Goal: Transaction & Acquisition: Register for event/course

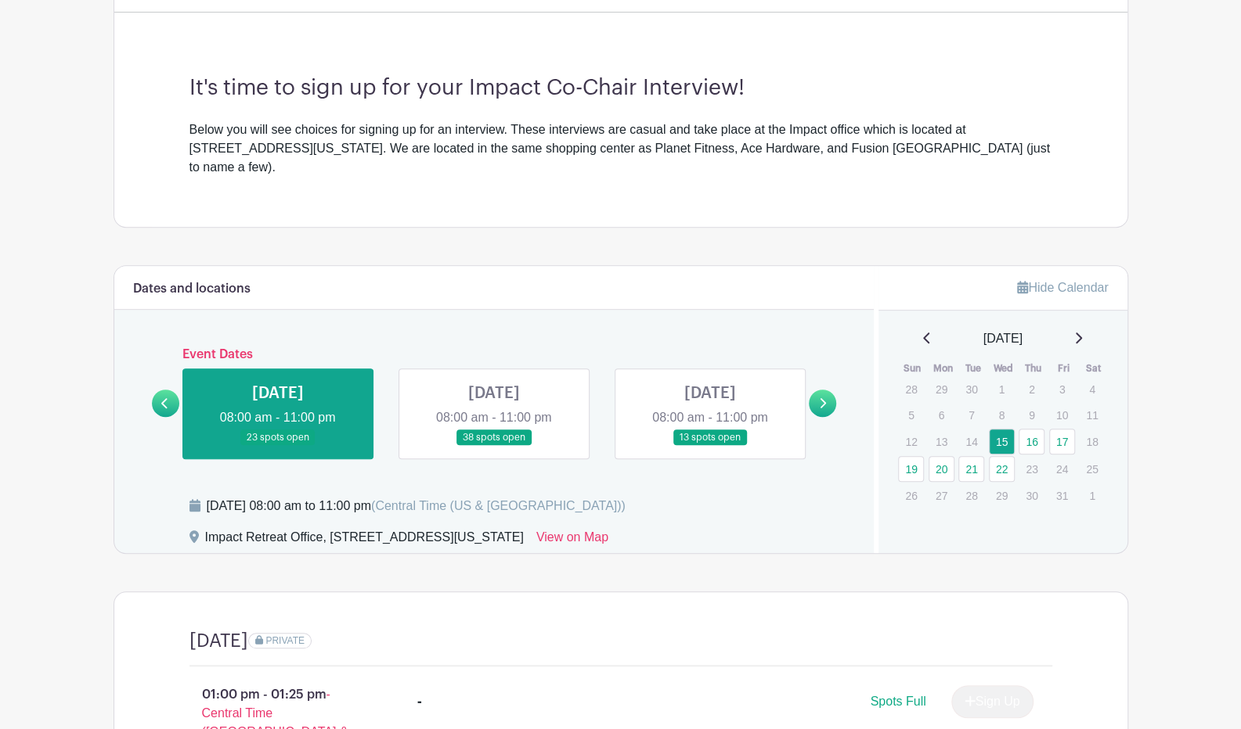
scroll to position [396, 0]
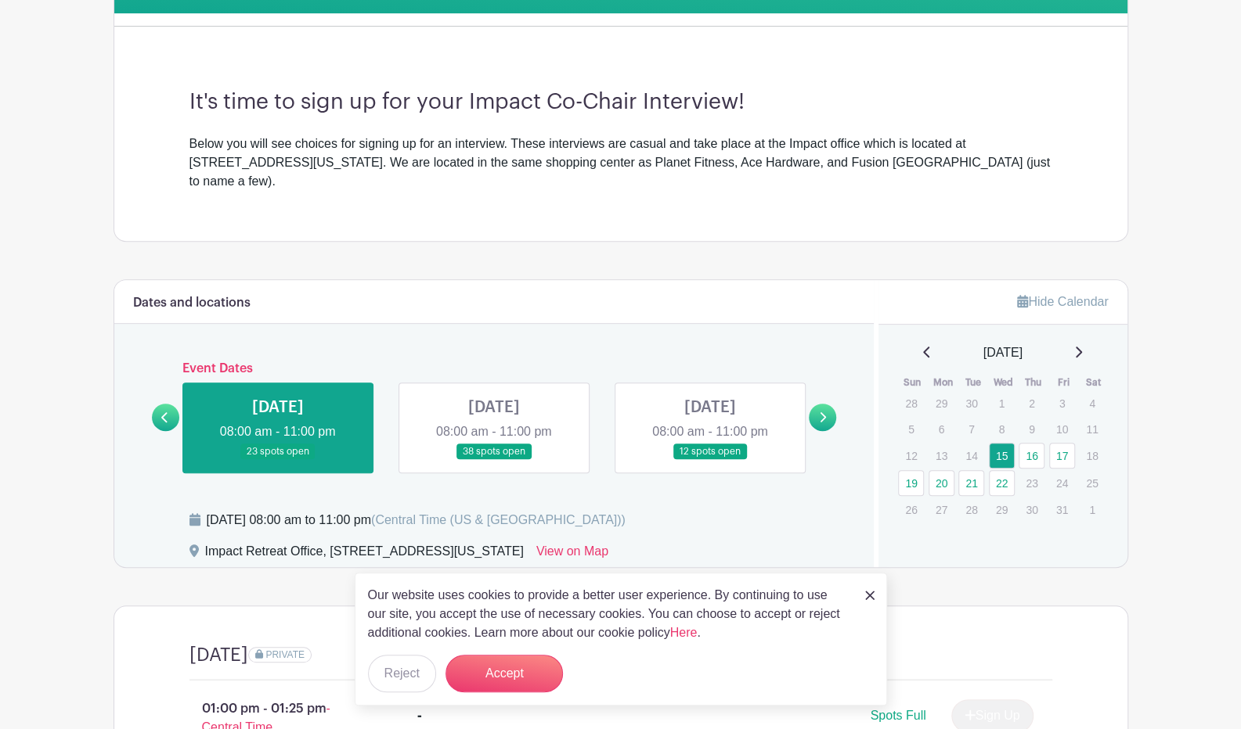
click at [830, 404] on link at bounding box center [822, 417] width 27 height 27
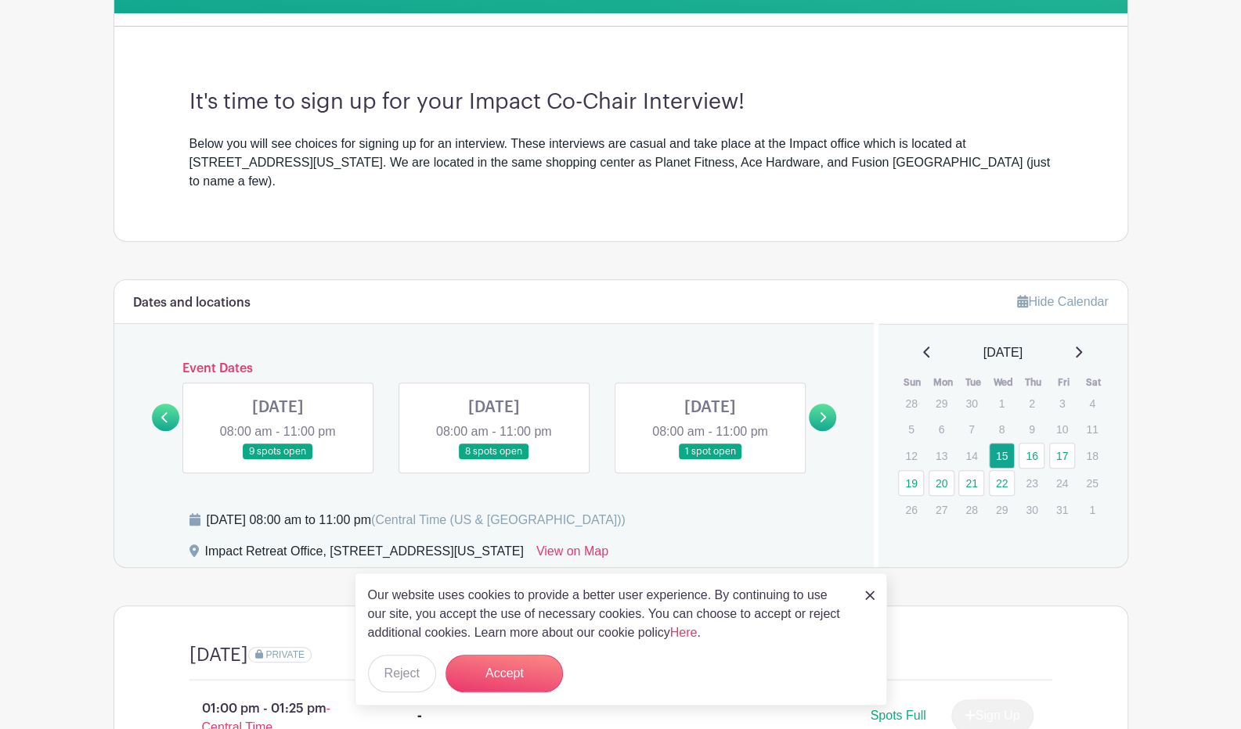
click at [494, 460] on link at bounding box center [494, 460] width 0 height 0
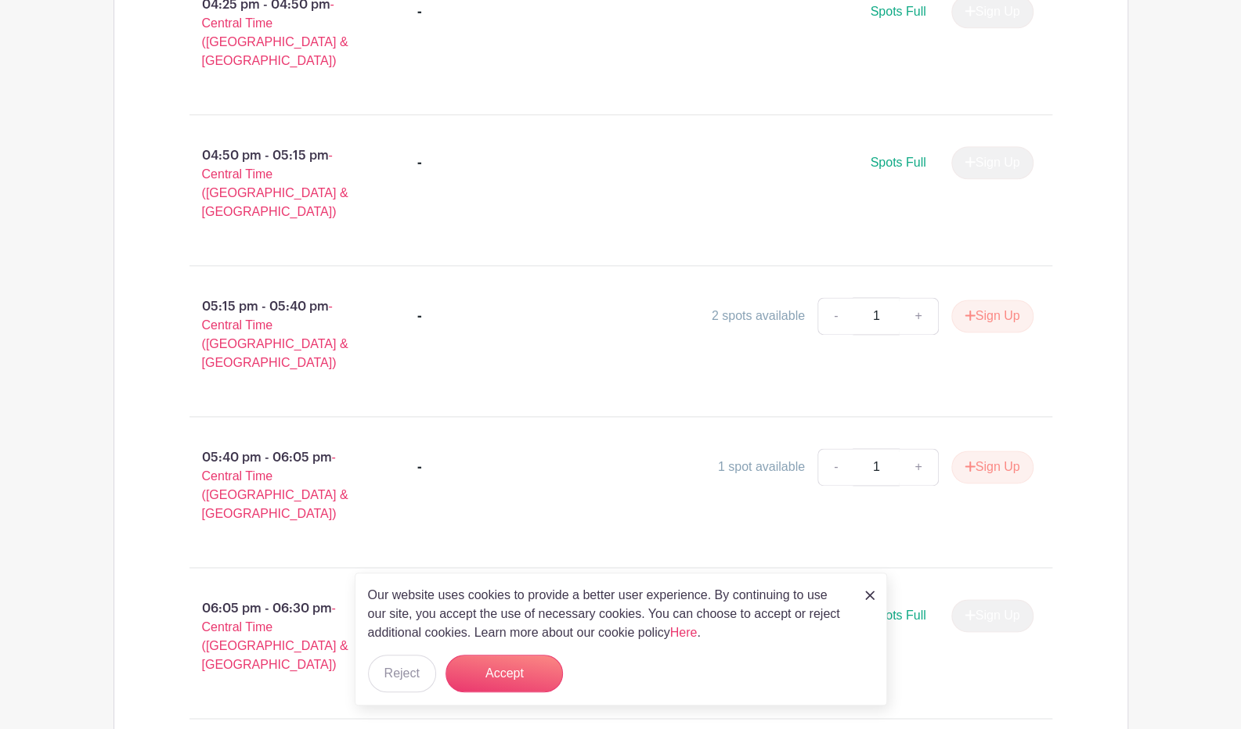
scroll to position [1103, 0]
click at [866, 603] on link at bounding box center [869, 594] width 9 height 19
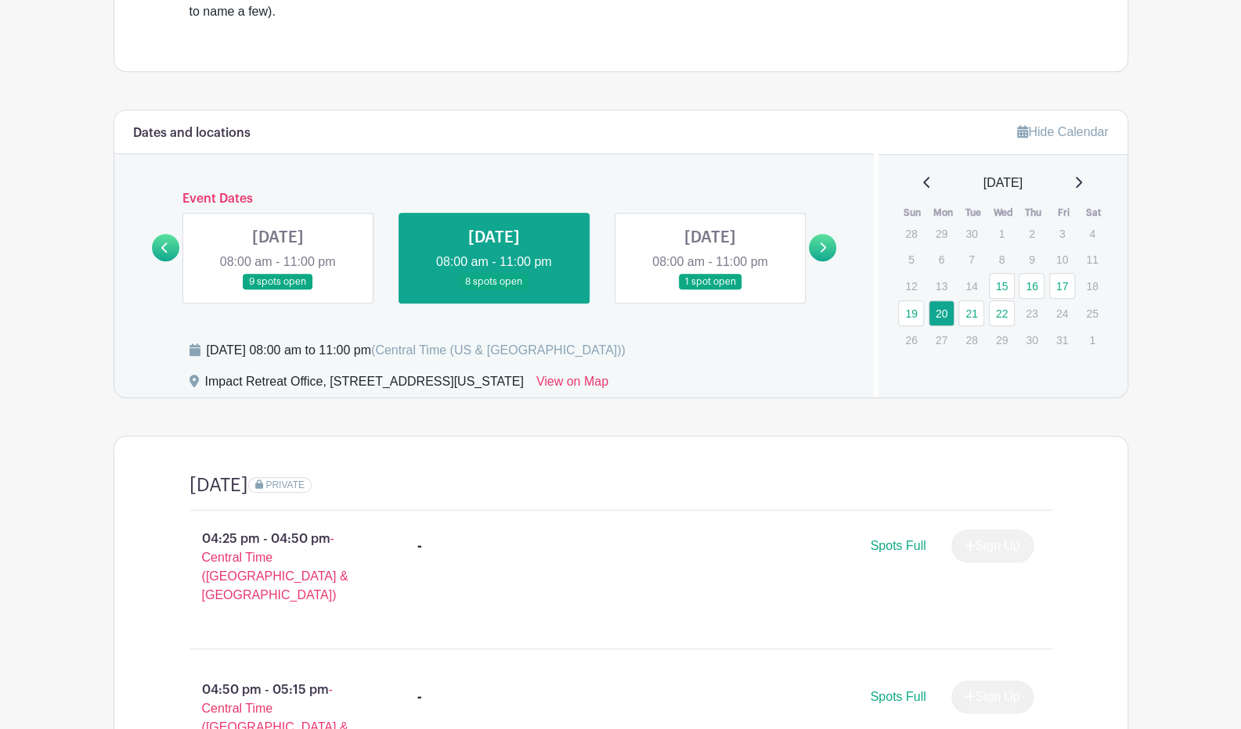
scroll to position [589, 0]
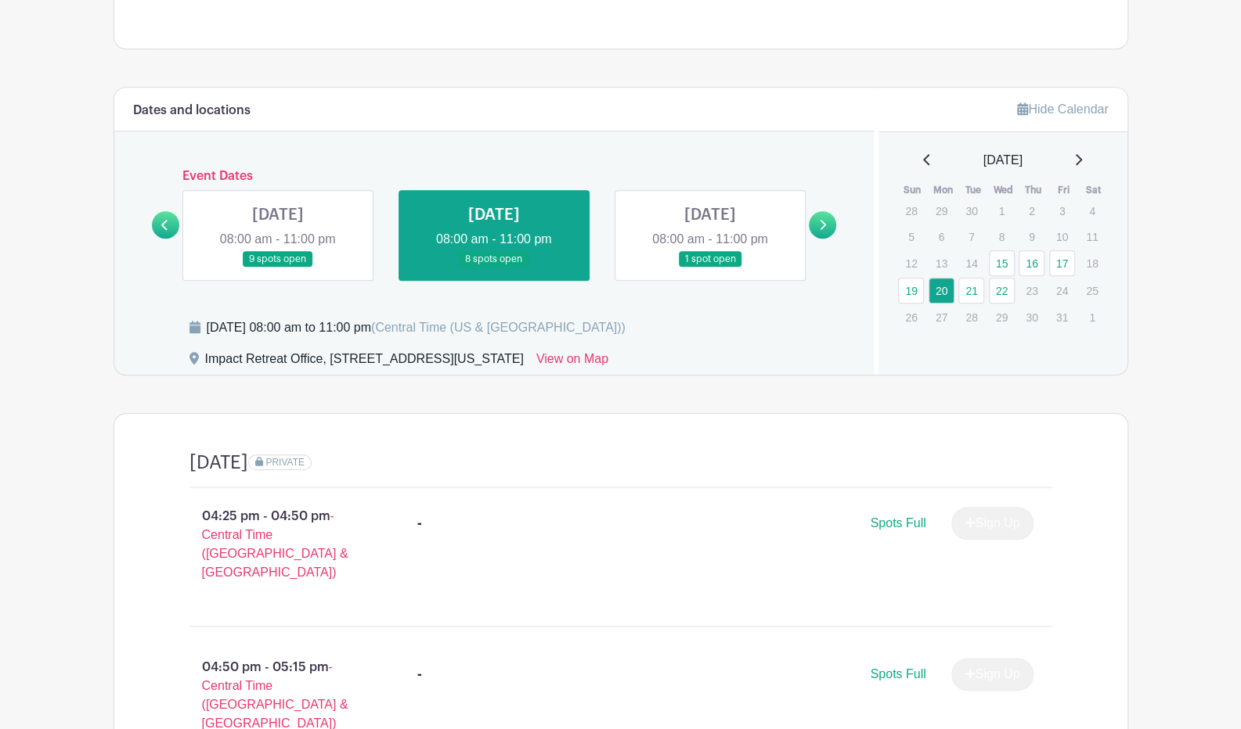
click at [278, 268] on link at bounding box center [278, 268] width 0 height 0
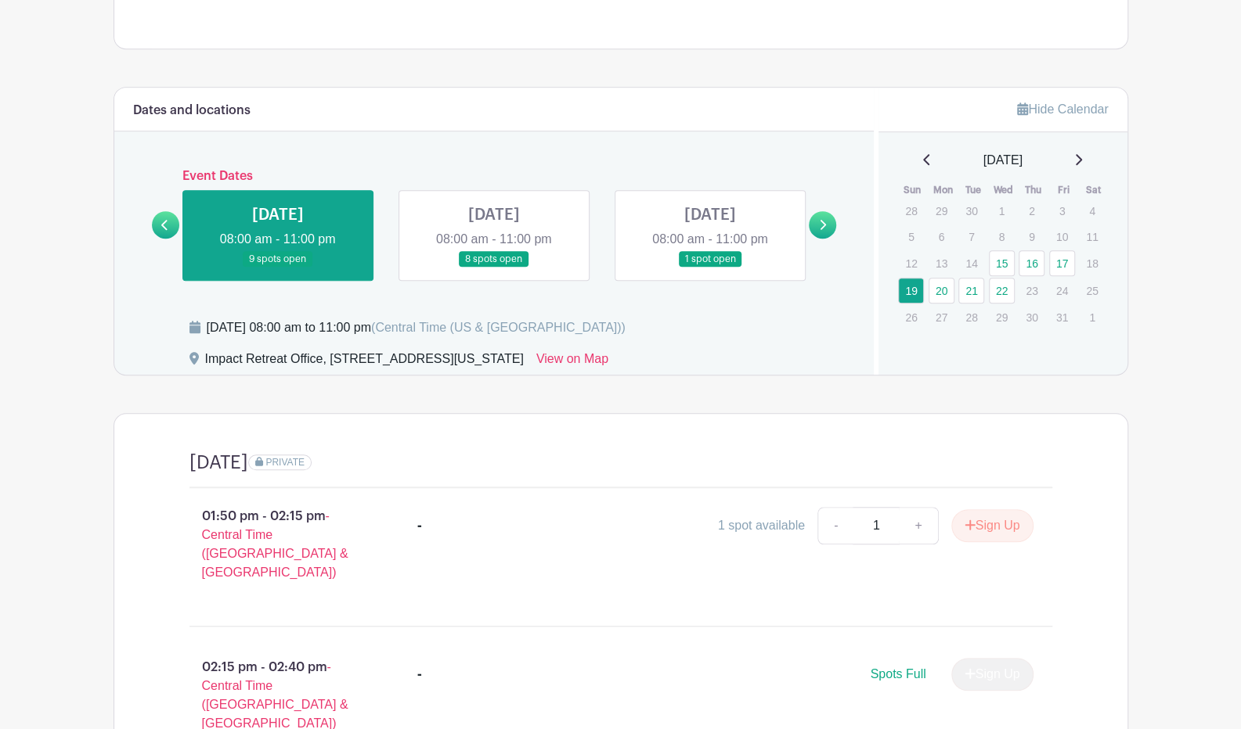
click at [710, 268] on link at bounding box center [710, 268] width 0 height 0
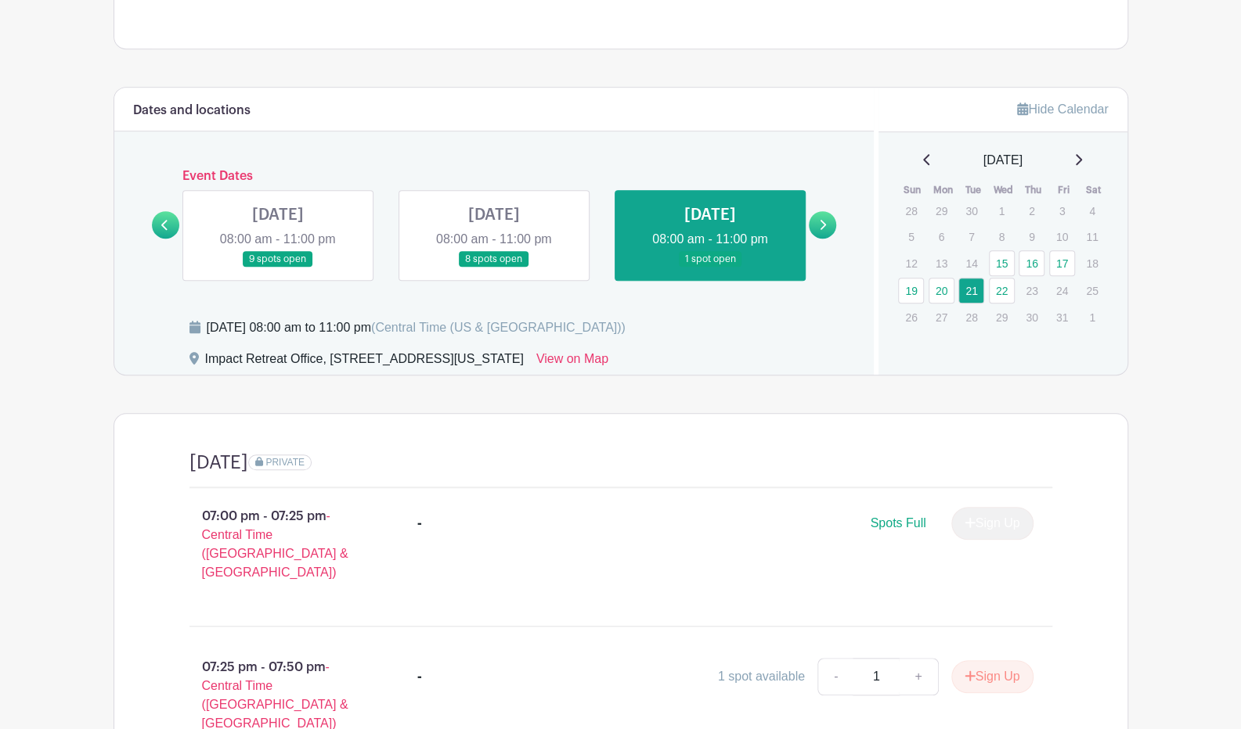
click at [817, 211] on link at bounding box center [822, 224] width 27 height 27
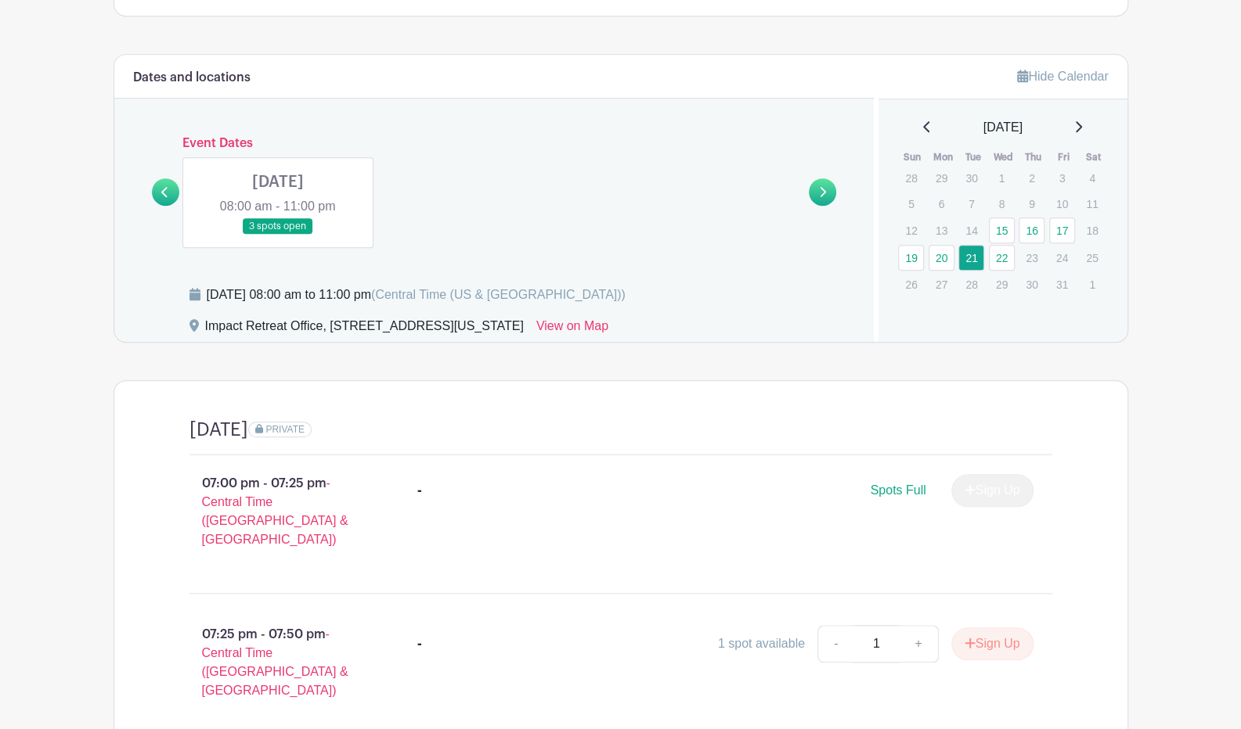
scroll to position [618, 0]
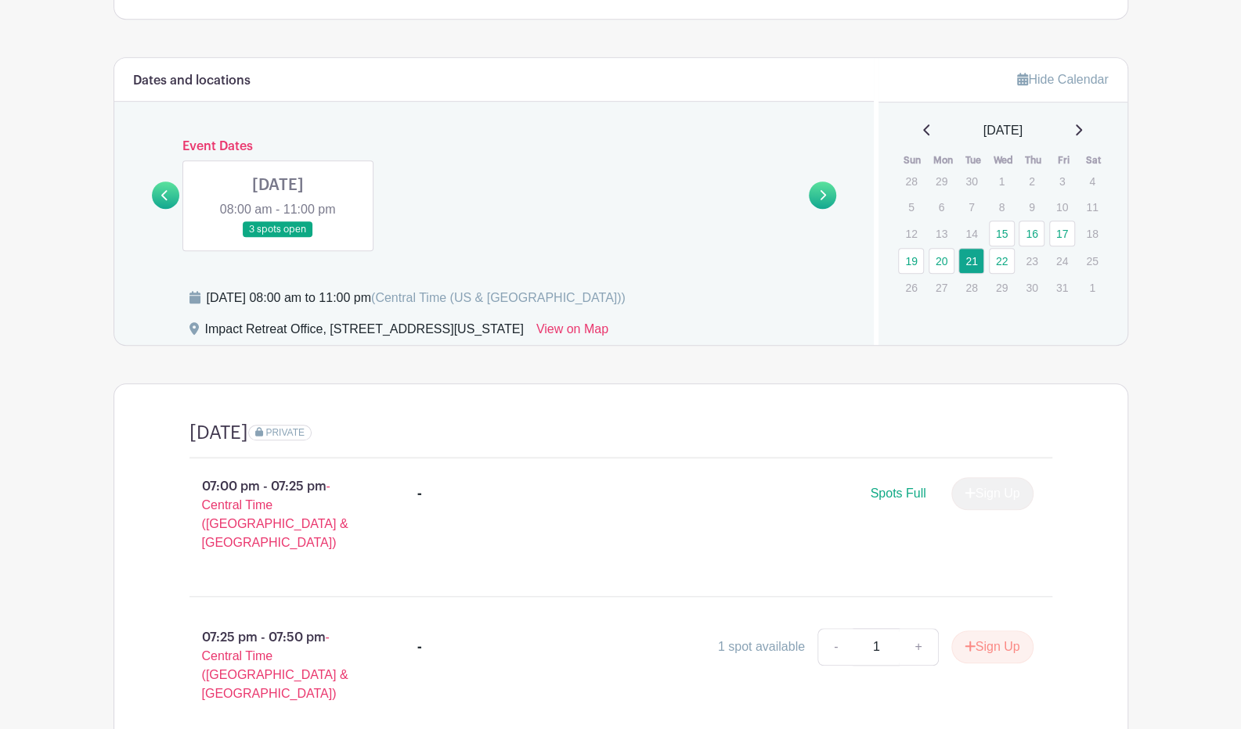
click at [278, 238] on link at bounding box center [278, 238] width 0 height 0
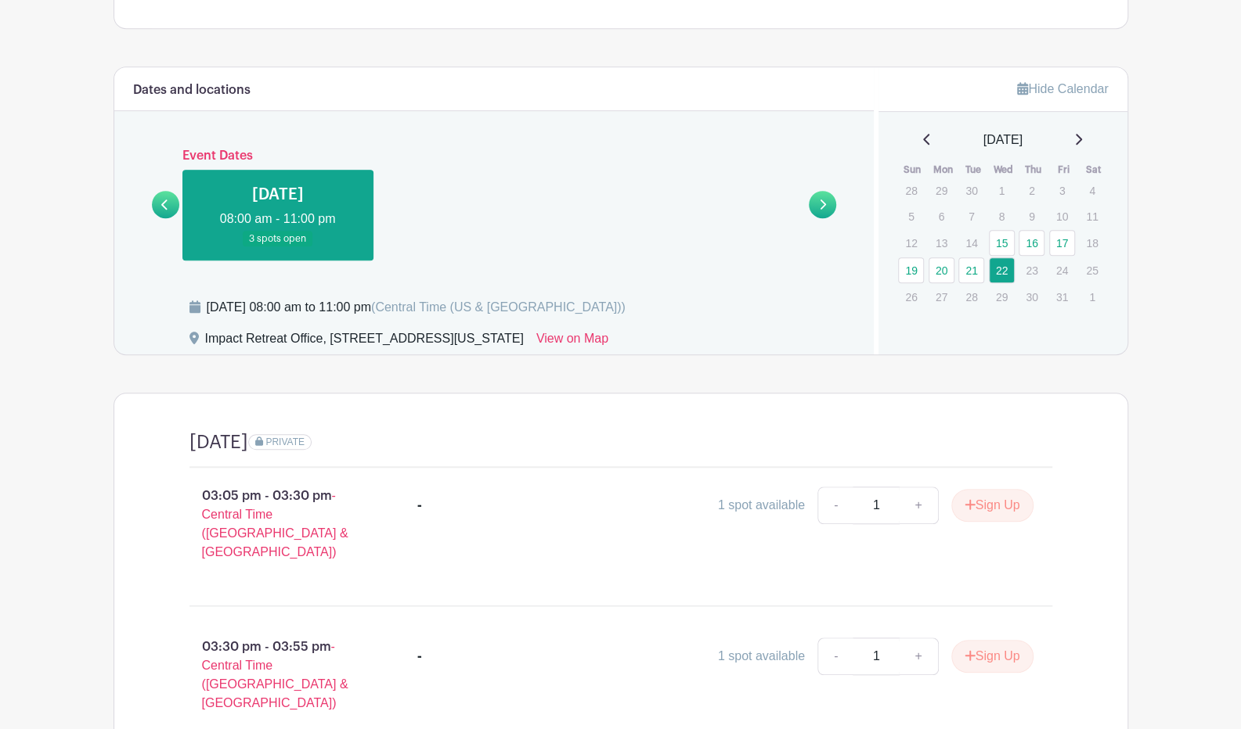
scroll to position [606, 0]
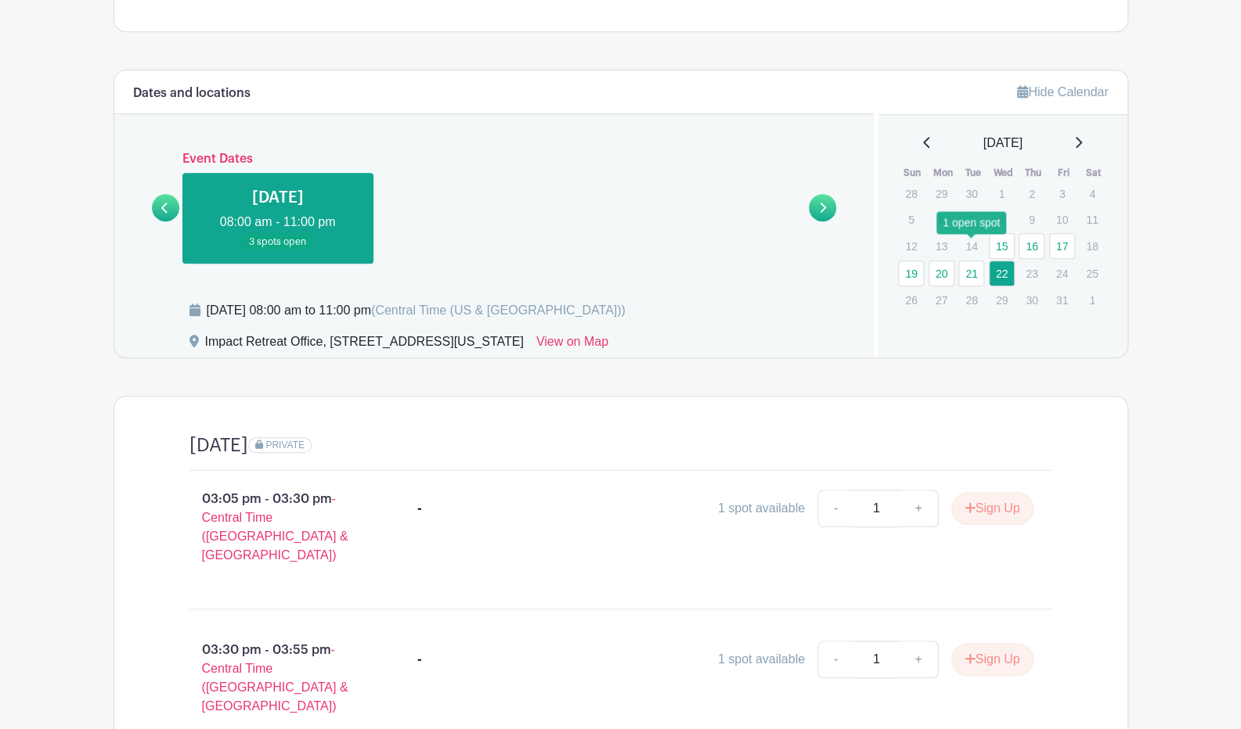
click at [981, 261] on link "21" at bounding box center [971, 274] width 26 height 26
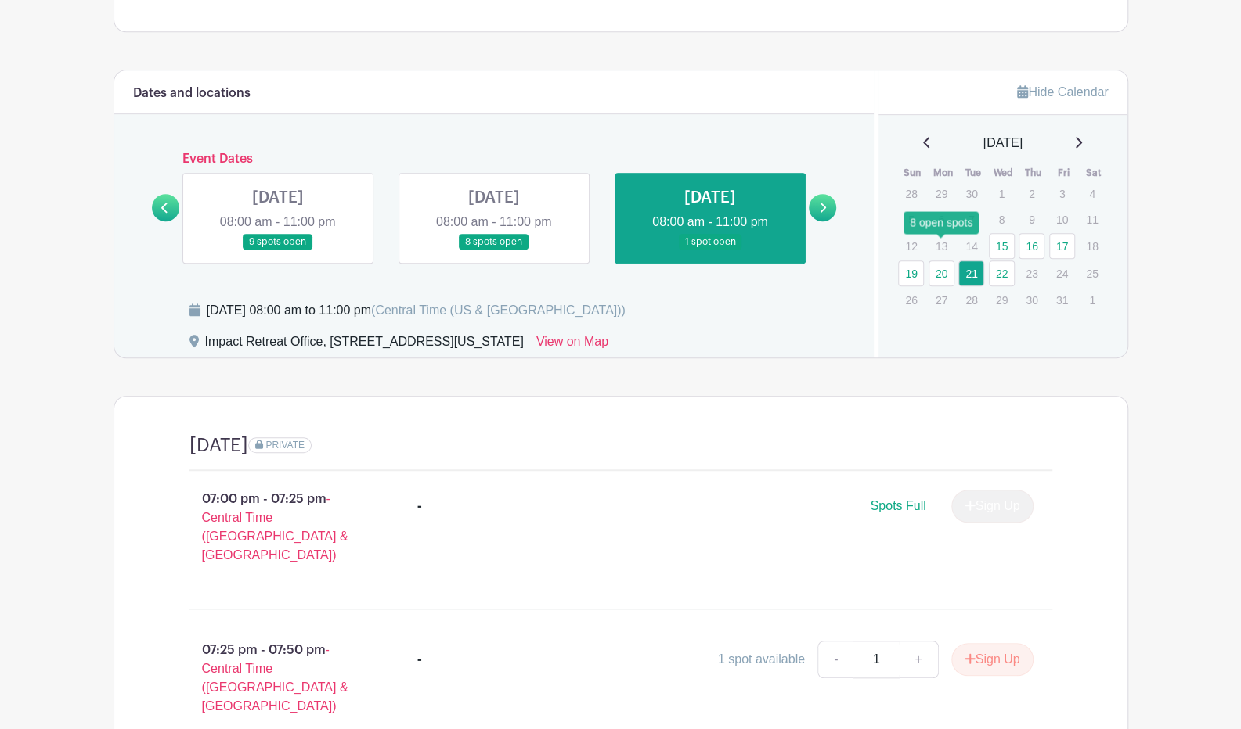
click at [947, 261] on link "20" at bounding box center [941, 274] width 26 height 26
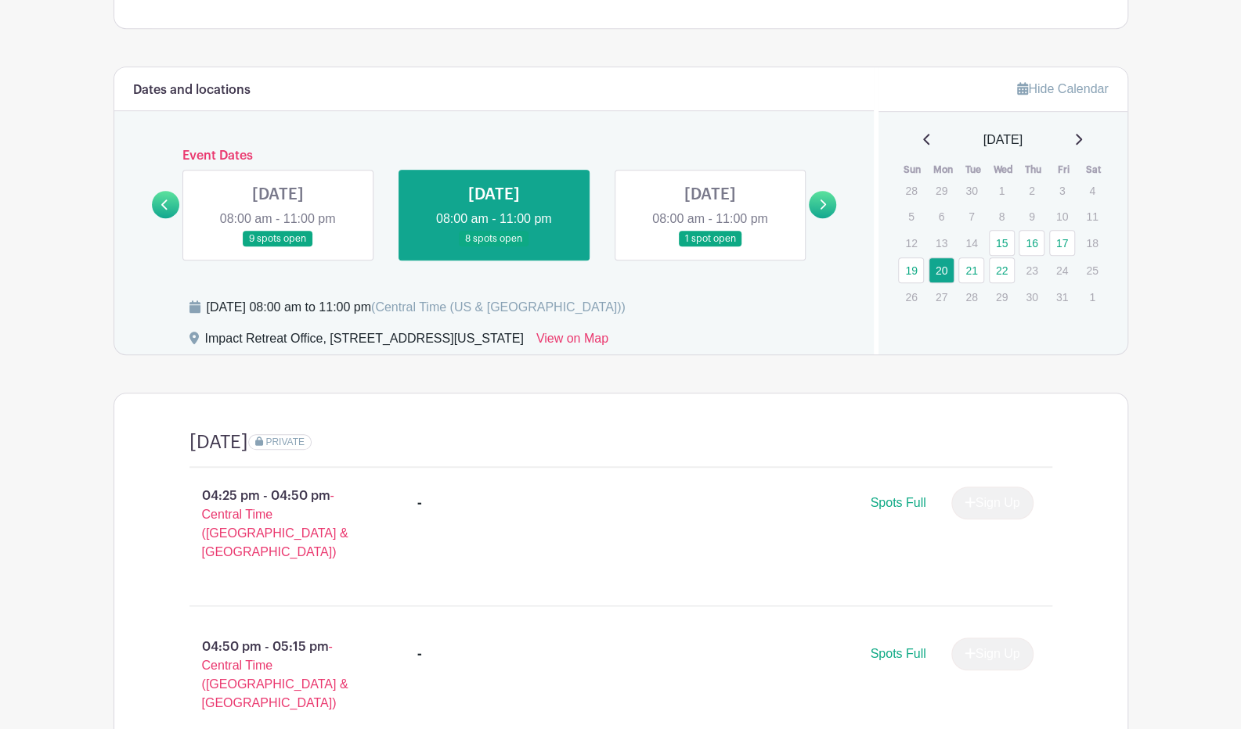
scroll to position [607, 0]
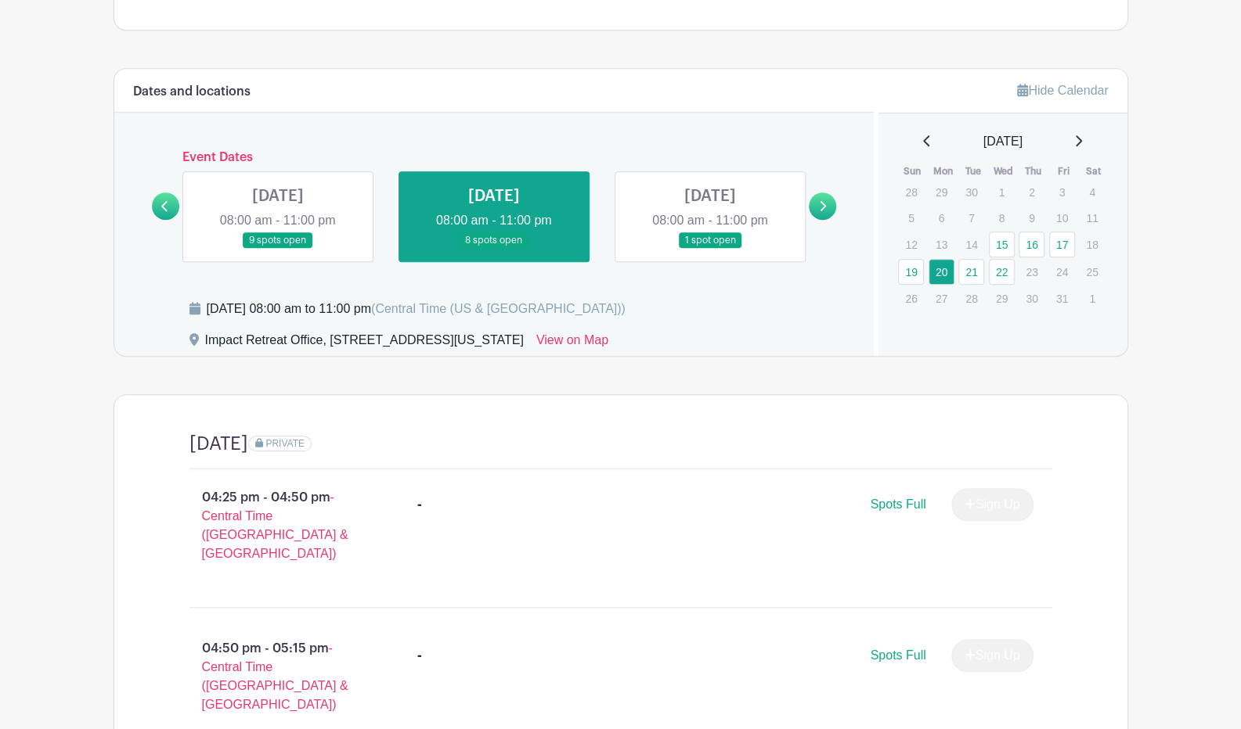
click at [819, 200] on icon at bounding box center [822, 206] width 7 height 12
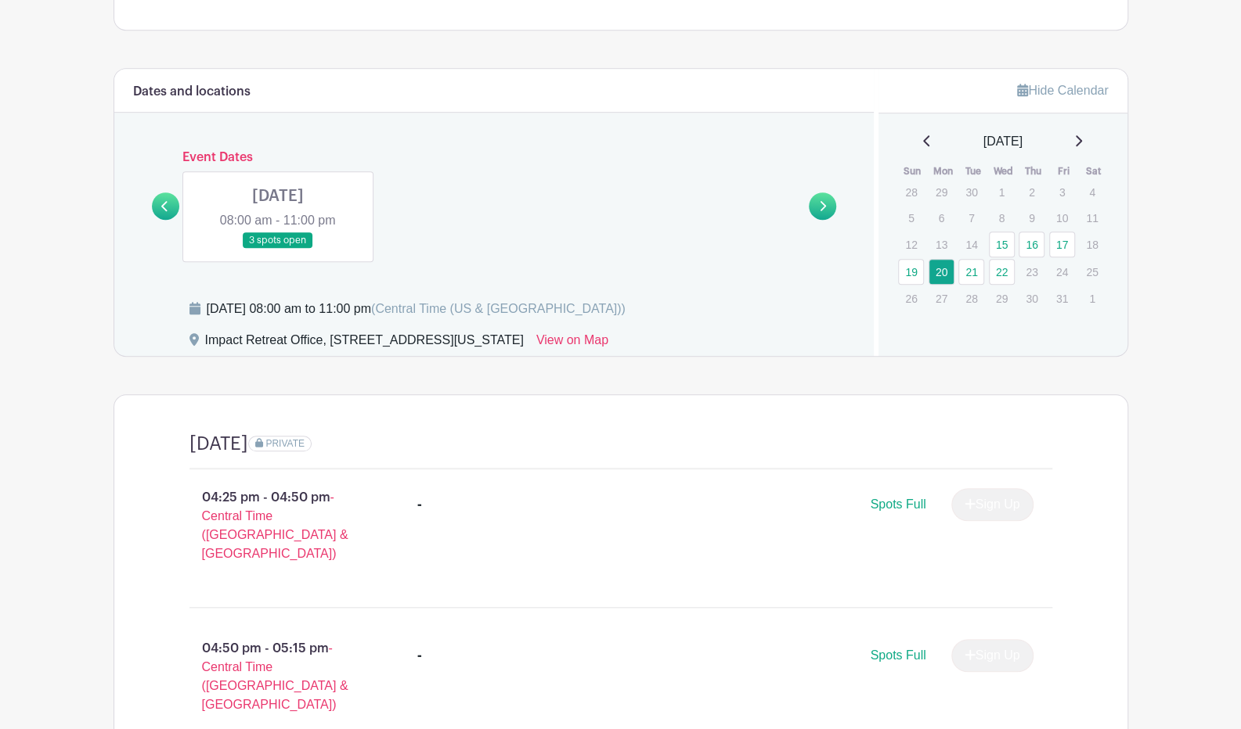
click at [278, 249] on link at bounding box center [278, 249] width 0 height 0
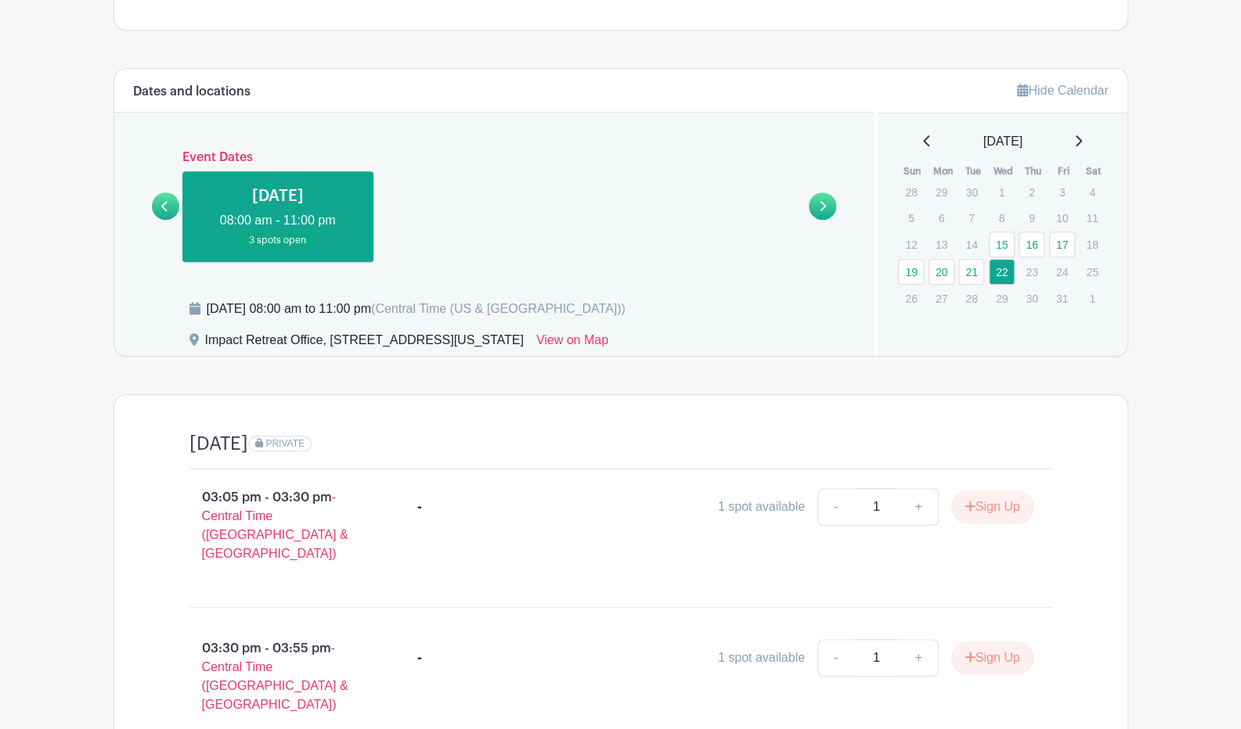
click at [278, 249] on link at bounding box center [278, 249] width 0 height 0
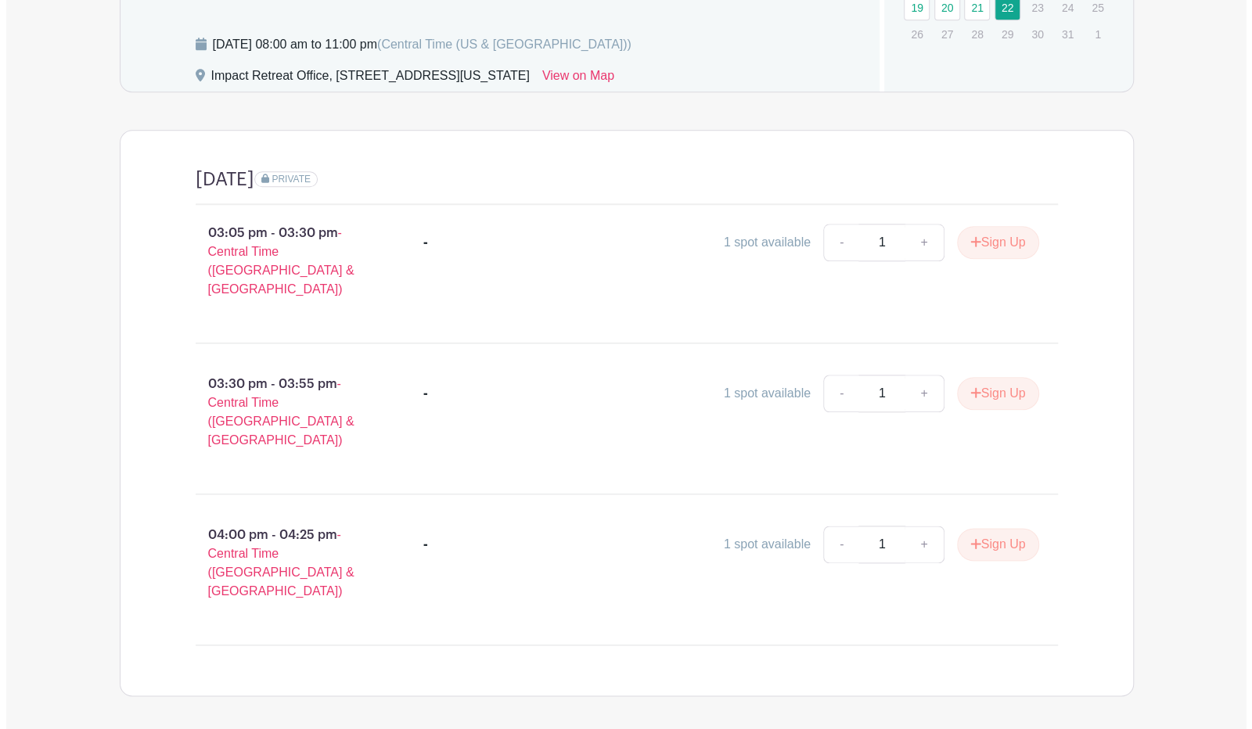
scroll to position [858, 0]
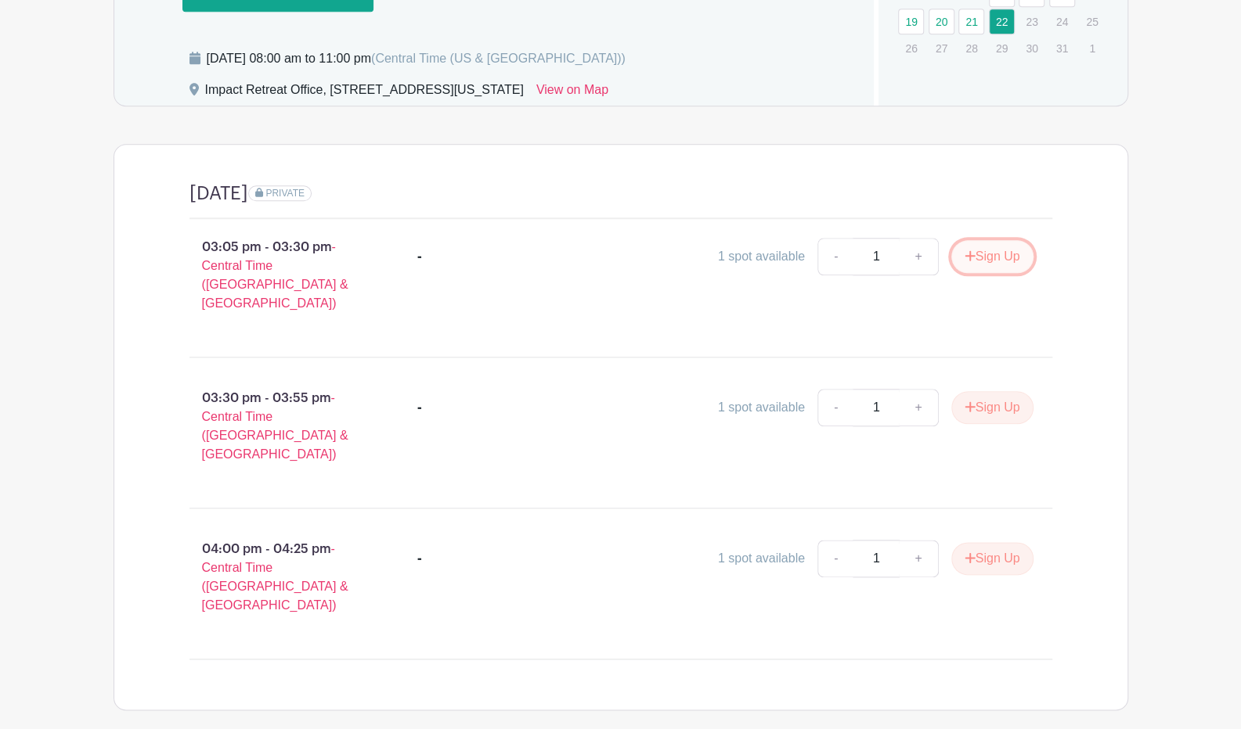
click at [978, 241] on button "Sign Up" at bounding box center [992, 256] width 82 height 33
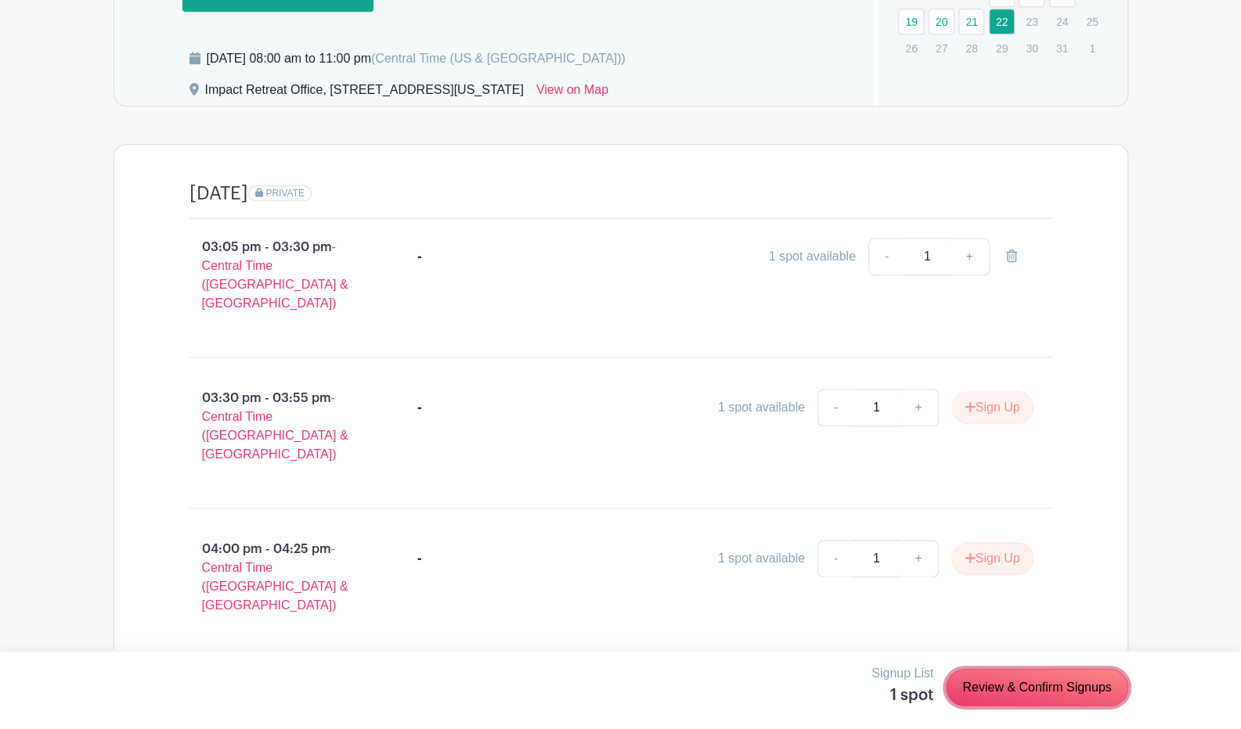
click at [1060, 683] on link "Review & Confirm Signups" at bounding box center [1037, 688] width 182 height 38
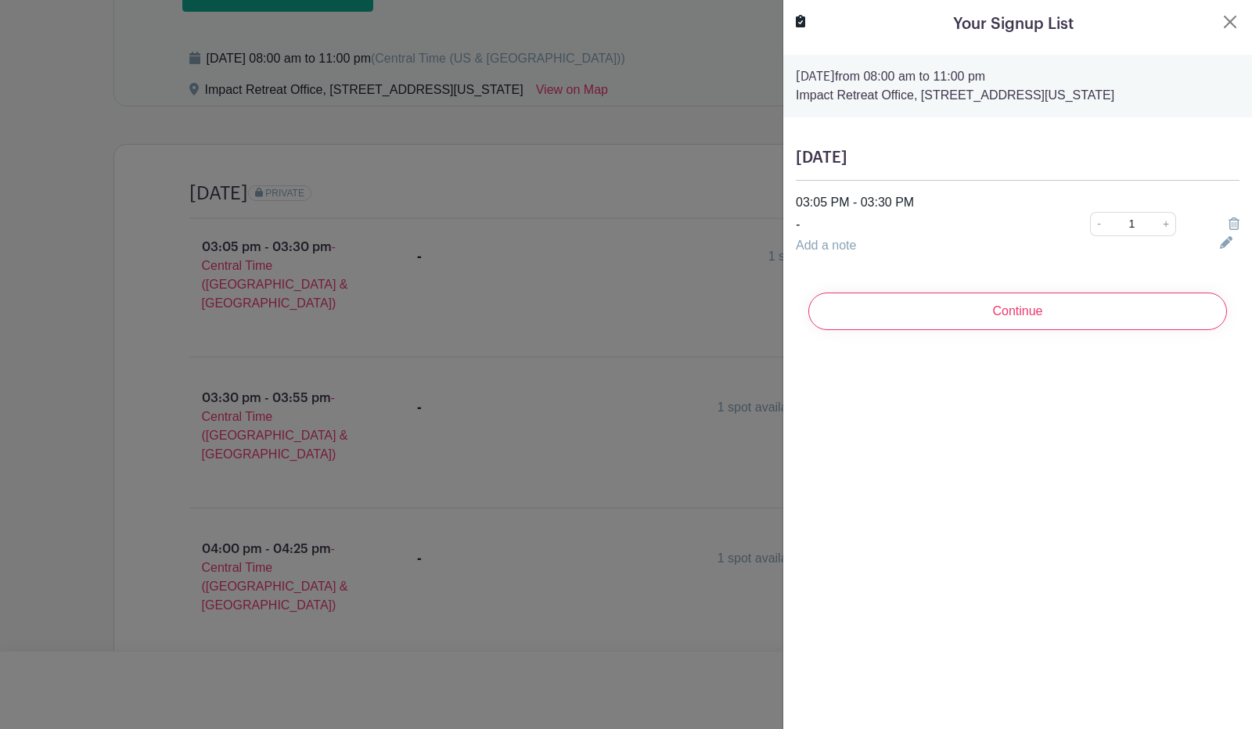
click at [1057, 309] on input "Continue" at bounding box center [1018, 312] width 419 height 38
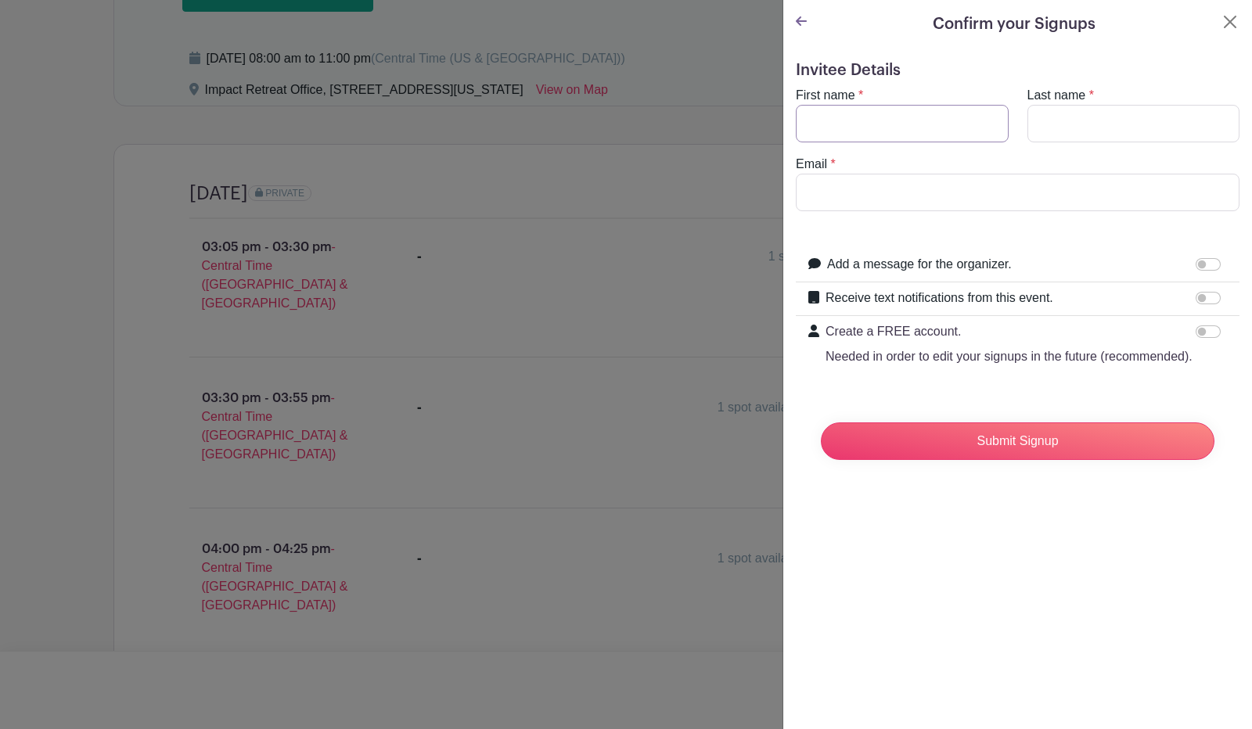
click at [852, 115] on input "First name" at bounding box center [902, 124] width 213 height 38
type input "Cassie"
click at [1063, 131] on input "Last name" at bounding box center [1134, 124] width 213 height 38
type input "[PERSON_NAME]"
click at [992, 196] on input "Email" at bounding box center [1018, 193] width 444 height 38
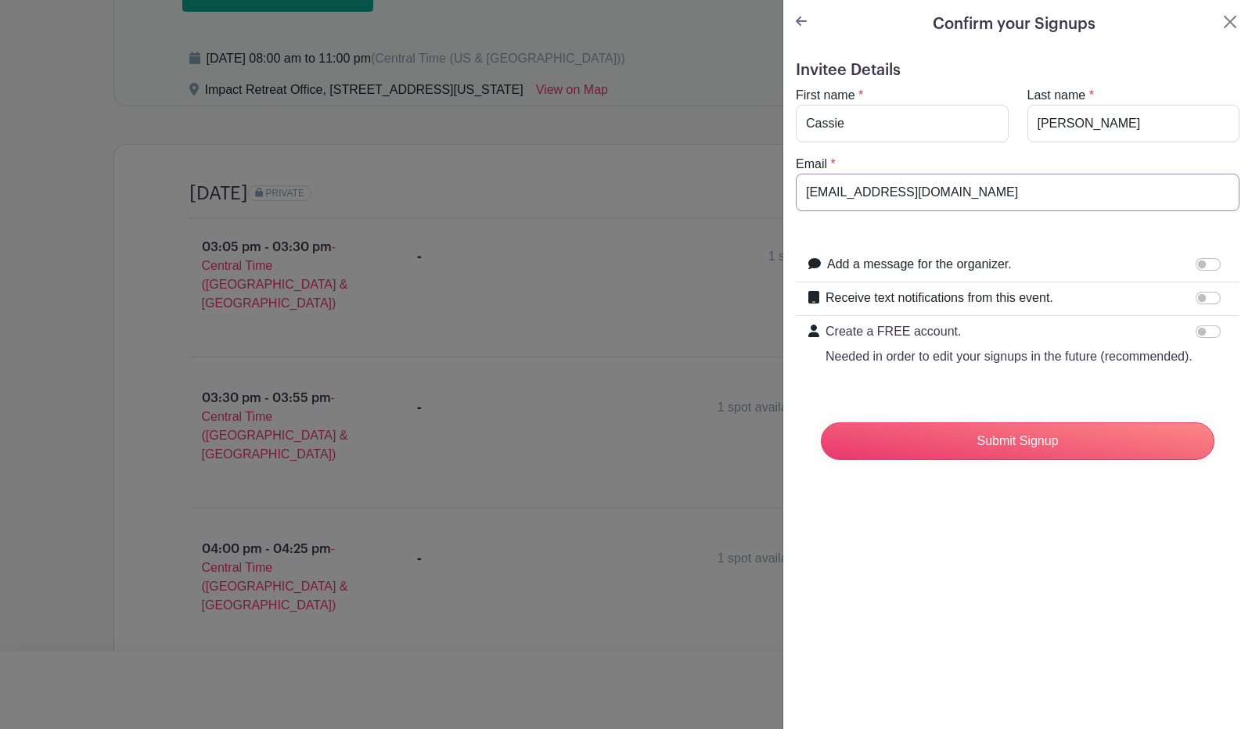
type input "[EMAIL_ADDRESS][DOMAIN_NAME]"
click at [1196, 299] on input "Receive text notifications from this event." at bounding box center [1208, 298] width 25 height 13
checkbox input "true"
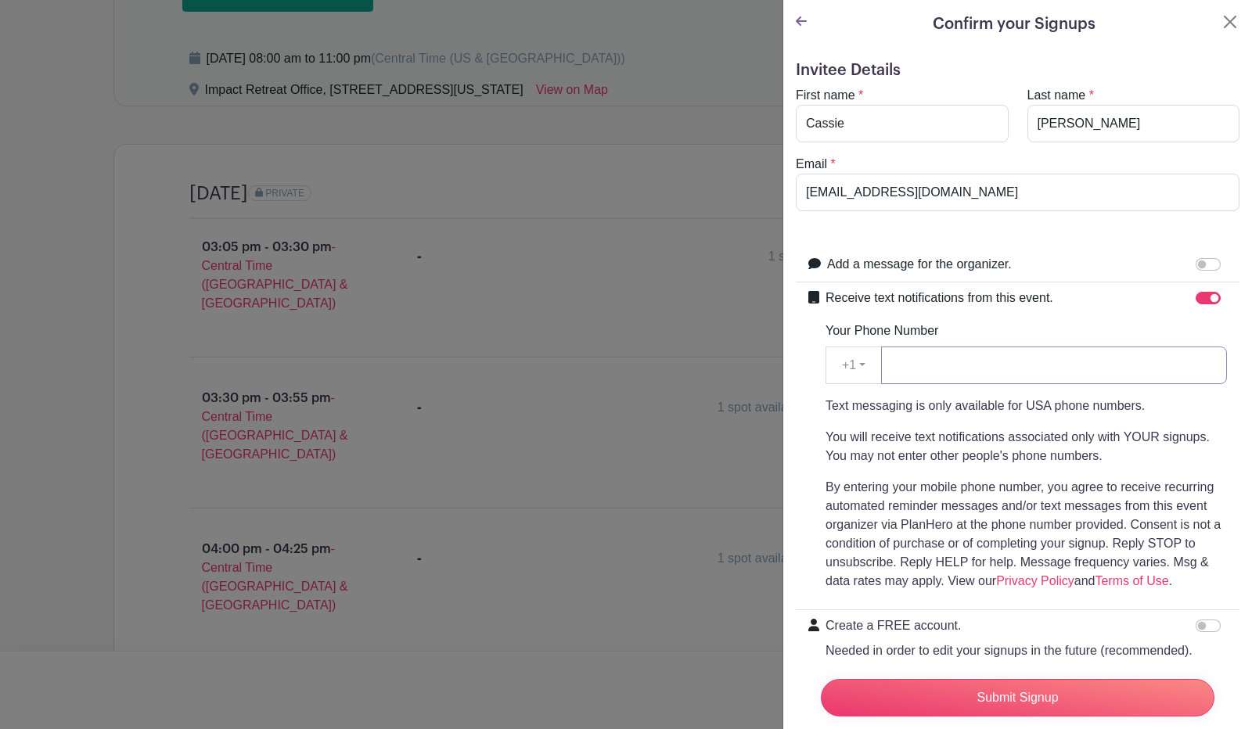
click at [1057, 369] on input "Your Phone Number" at bounding box center [1054, 366] width 346 height 38
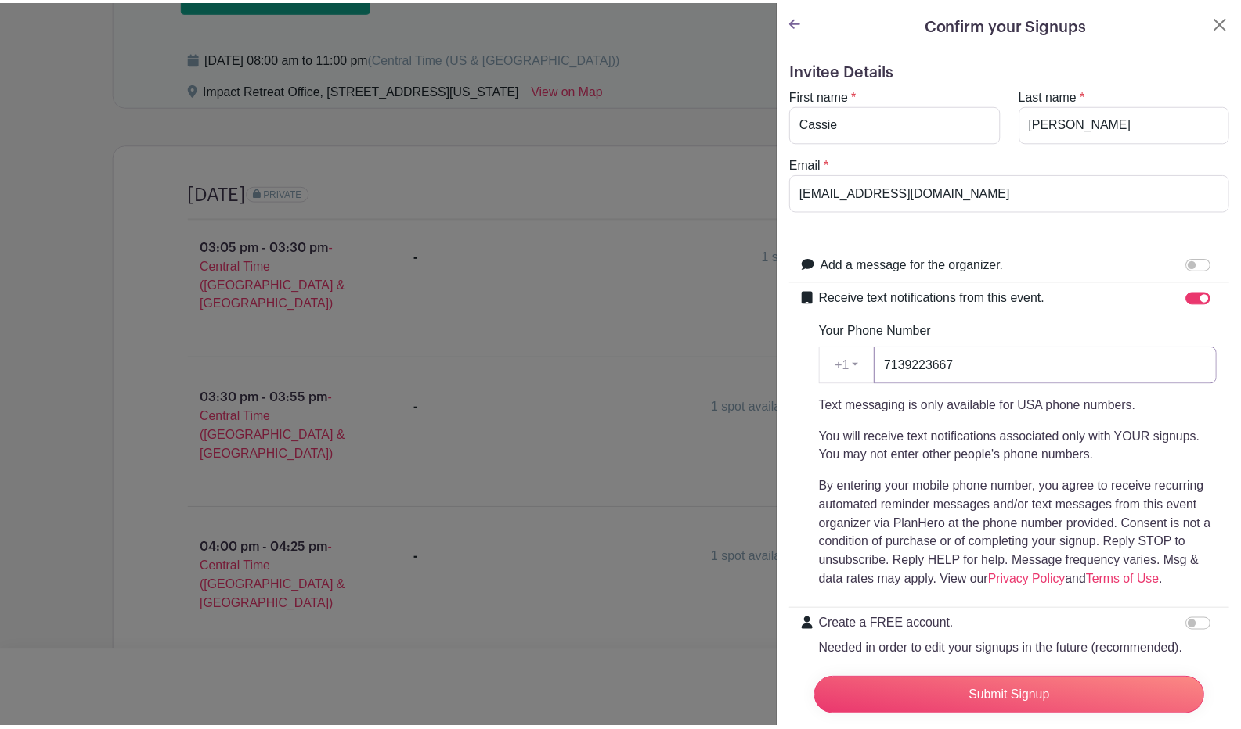
scroll to position [91, 0]
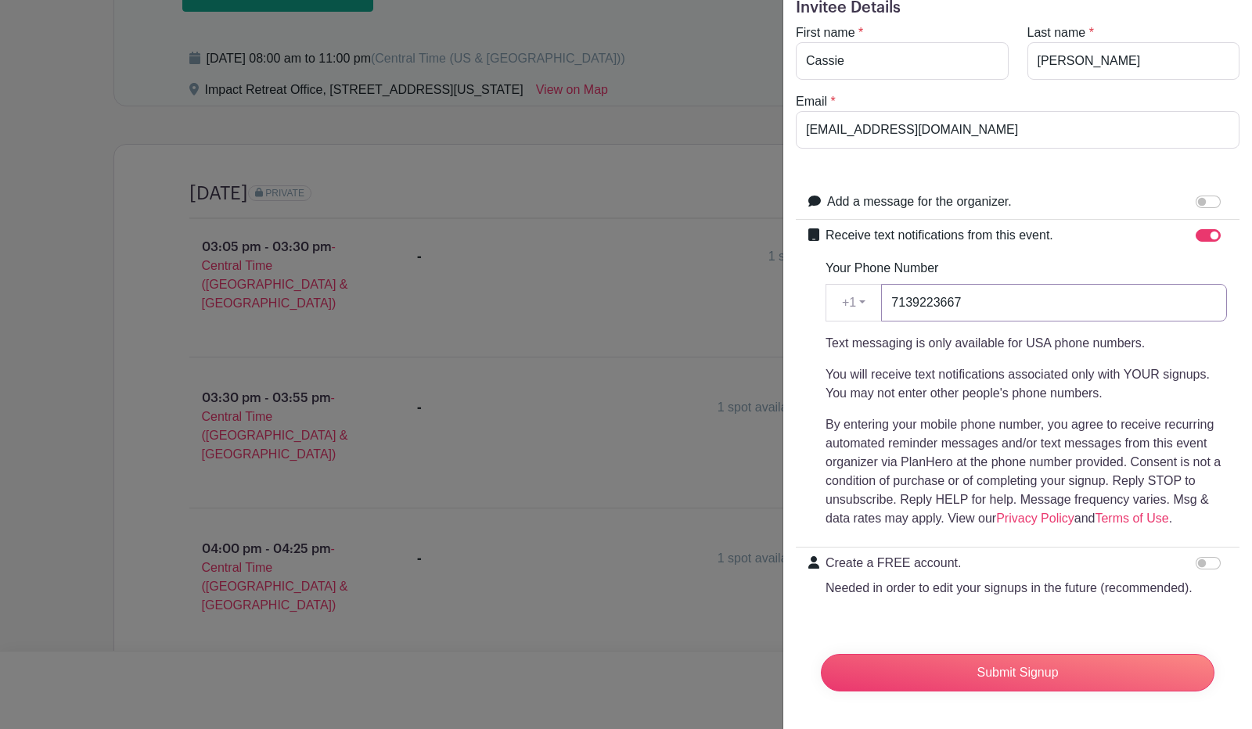
type input "7139223667"
click at [1013, 657] on input "Submit Signup" at bounding box center [1018, 673] width 394 height 38
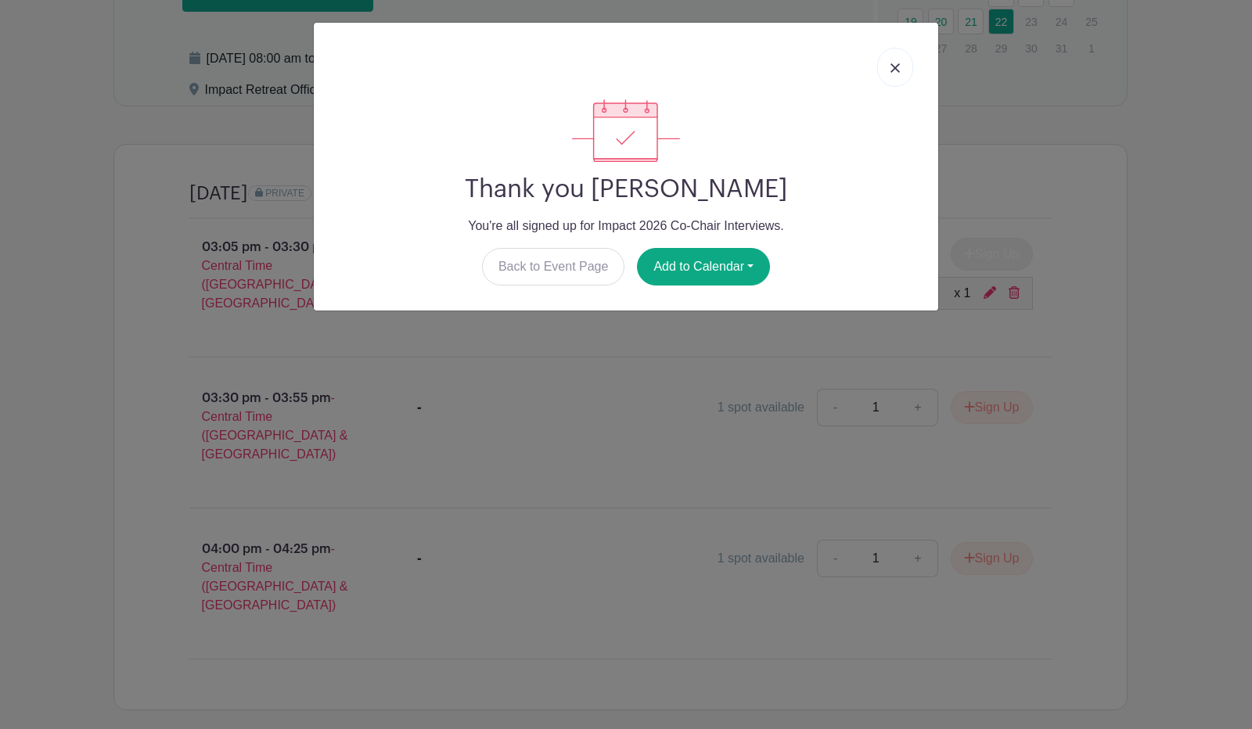
click at [899, 70] on img at bounding box center [895, 67] width 9 height 9
